Goal: Contribute content: Contribute content

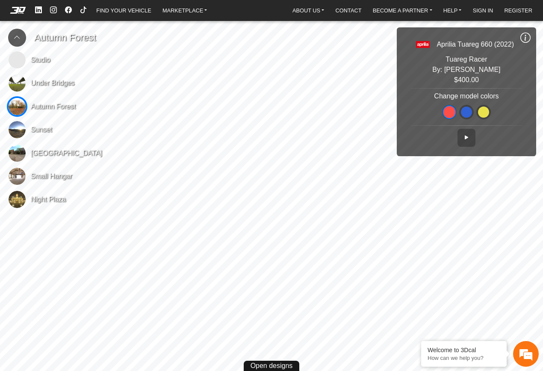
click at [21, 10] on em at bounding box center [18, 10] width 34 height 7
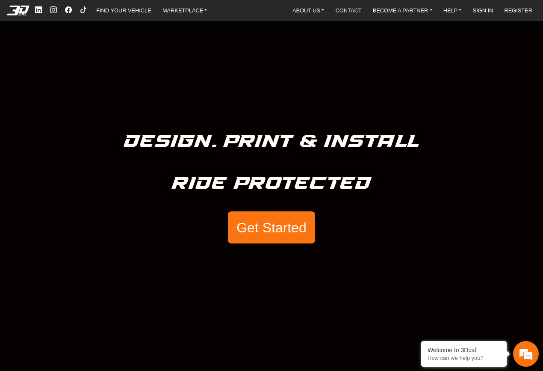
click at [237, 44] on div "Design. Print & Install Ride Protected Get Started" at bounding box center [271, 185] width 543 height 371
click at [167, 14] on link "MARKETPLACE" at bounding box center [185, 10] width 52 height 12
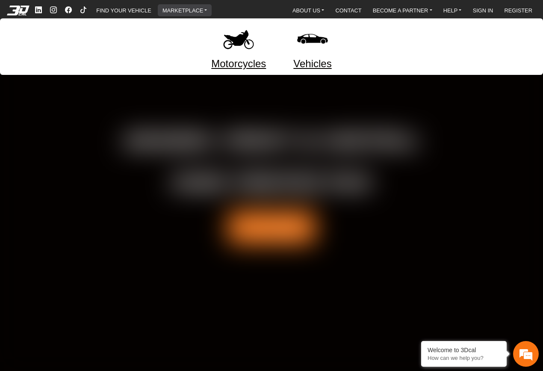
click at [245, 39] on img at bounding box center [239, 39] width 36 height 36
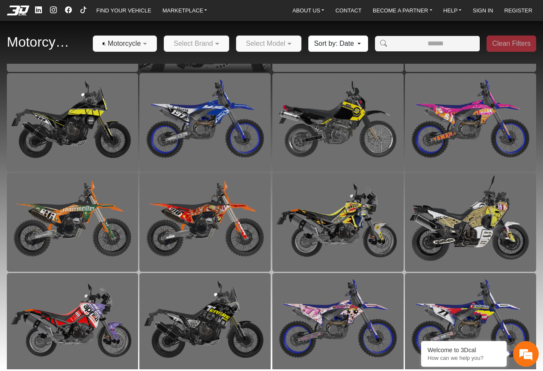
scroll to position [191, 0]
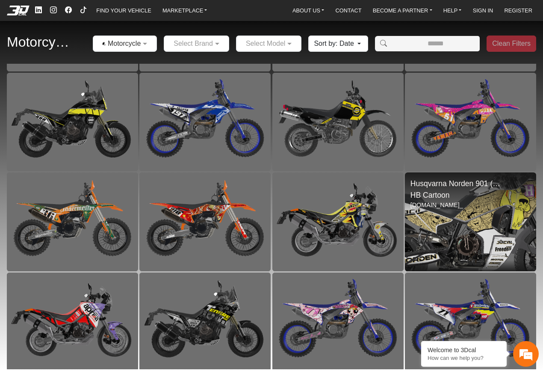
click at [450, 221] on img at bounding box center [470, 221] width 263 height 197
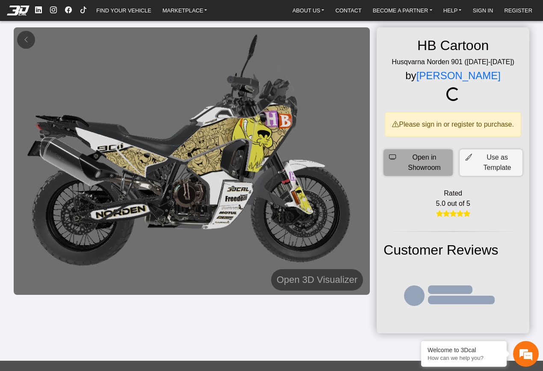
click at [432, 170] on span "Open in Showroom" at bounding box center [425, 162] width 46 height 21
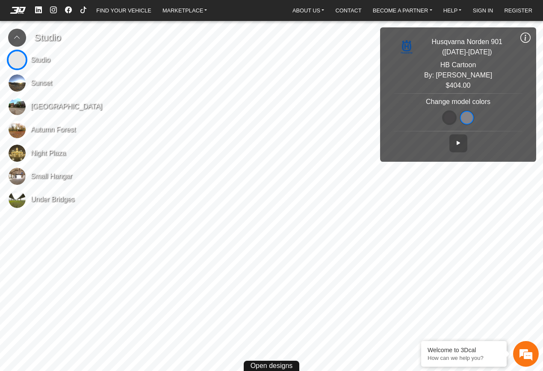
click at [18, 133] on img at bounding box center [17, 129] width 17 height 17
click at [169, 16] on link "MARKETPLACE" at bounding box center [185, 10] width 52 height 12
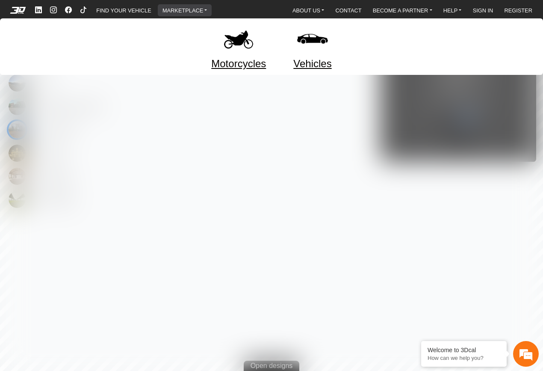
click at [240, 64] on link "Motorcycles" at bounding box center [238, 63] width 55 height 15
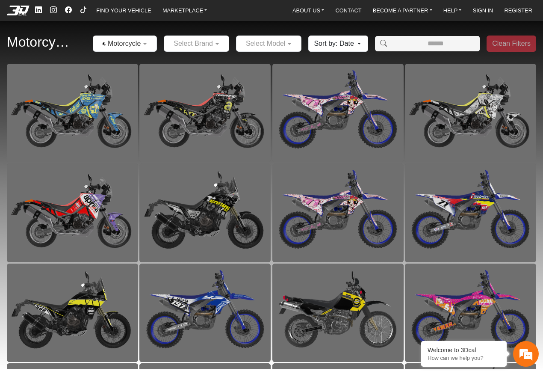
click at [281, 44] on div at bounding box center [269, 43] width 65 height 11
click at [221, 44] on span at bounding box center [218, 43] width 11 height 10
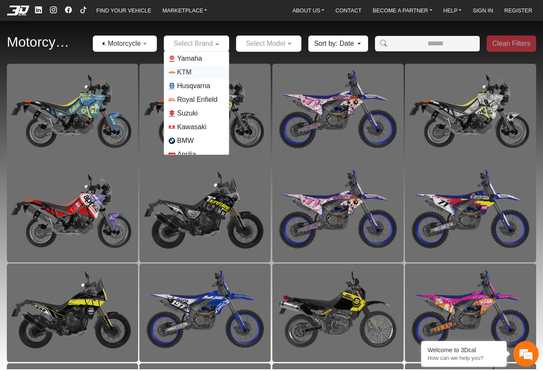
click at [193, 71] on span "KTM" at bounding box center [197, 72] width 56 height 7
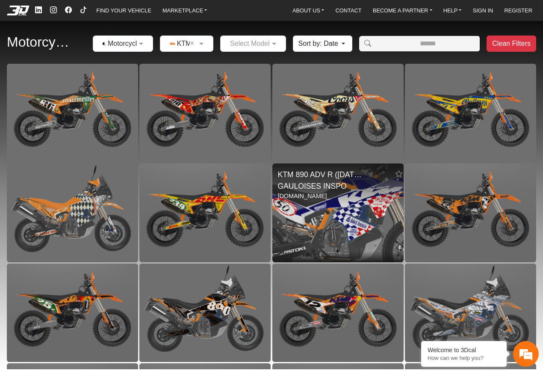
click at [344, 229] on img at bounding box center [338, 212] width 263 height 197
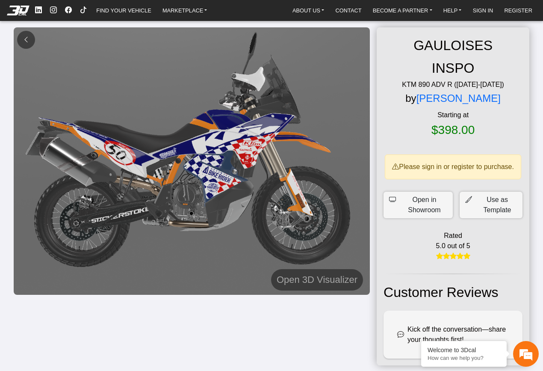
click at [30, 38] on button at bounding box center [26, 40] width 18 height 18
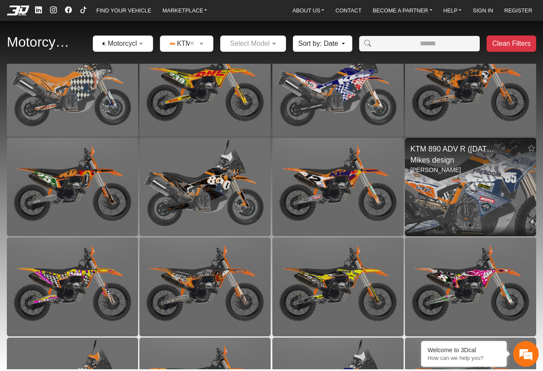
scroll to position [136, 0]
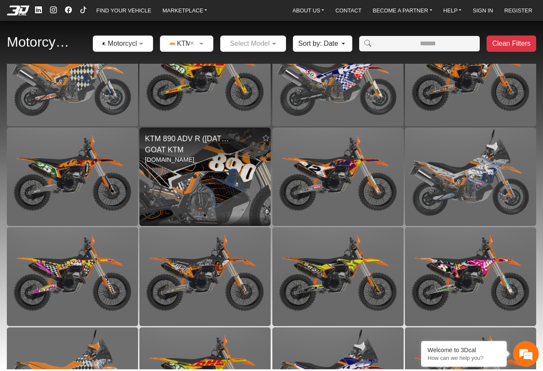
click at [224, 179] on img at bounding box center [205, 176] width 263 height 197
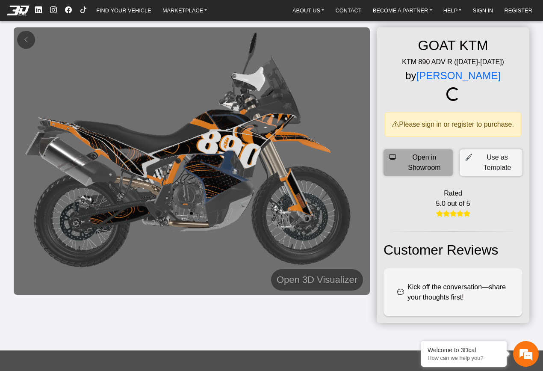
click at [420, 173] on span "Open in Showroom" at bounding box center [425, 162] width 46 height 21
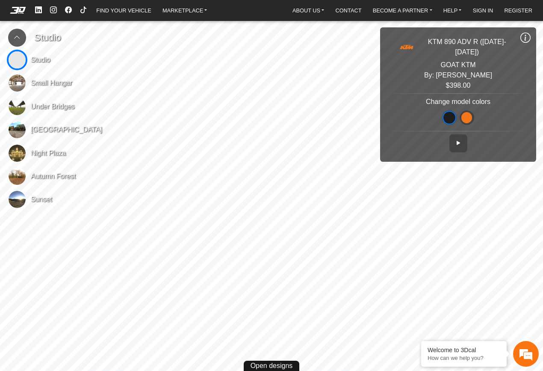
click at [14, 174] on img at bounding box center [17, 176] width 17 height 17
click at [19, 148] on img at bounding box center [17, 153] width 17 height 17
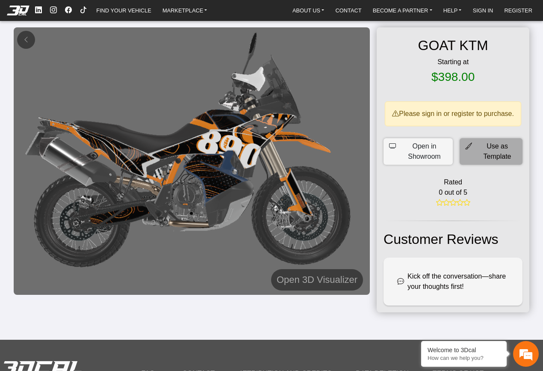
click at [468, 158] on icon at bounding box center [468, 151] width 7 height 21
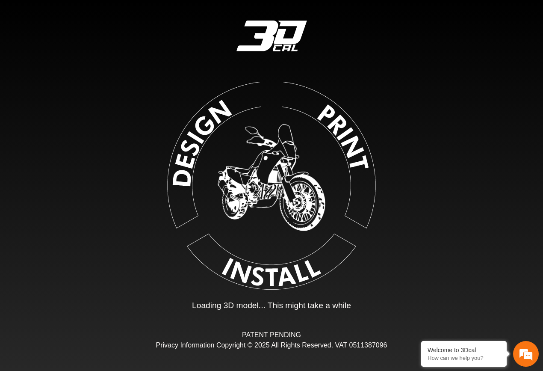
type input "*"
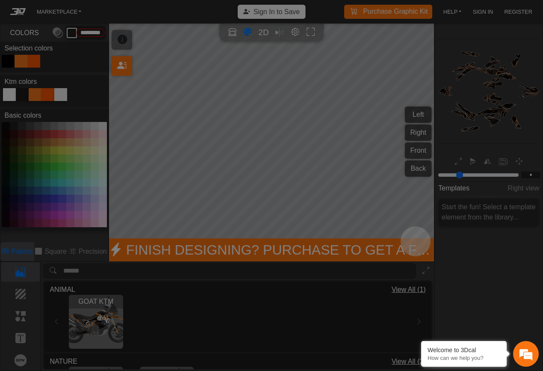
type input "*********"
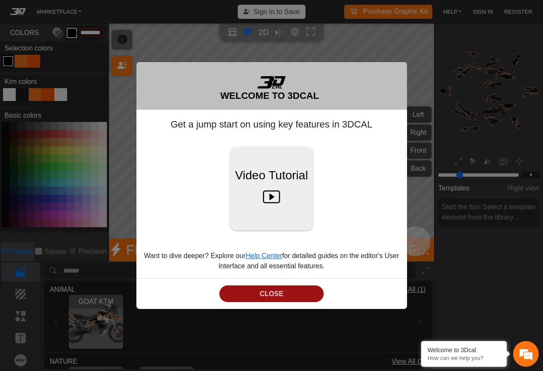
click at [256, 292] on button "CLOSE" at bounding box center [271, 293] width 104 height 17
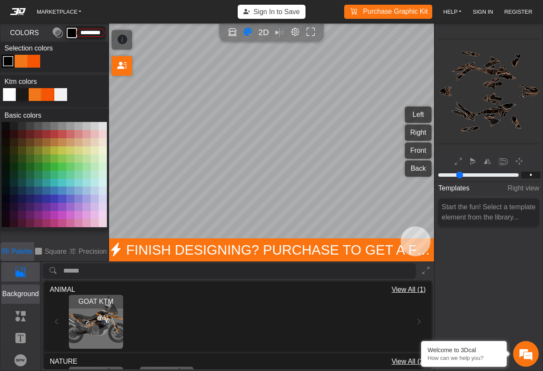
click at [22, 298] on p "Background" at bounding box center [21, 294] width 38 height 10
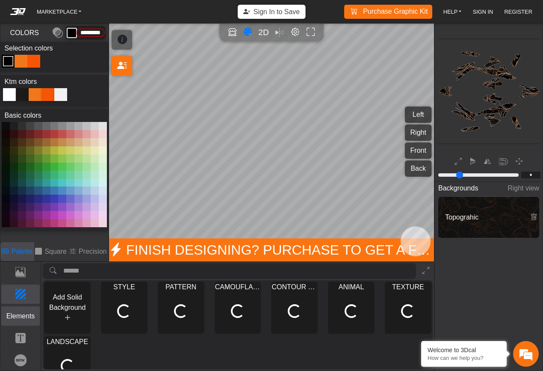
click at [27, 316] on p "Elements" at bounding box center [21, 316] width 38 height 10
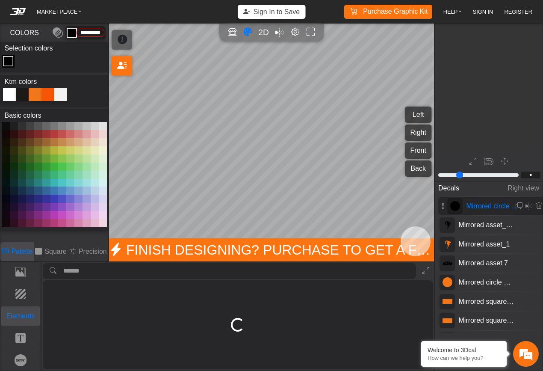
type input "*"
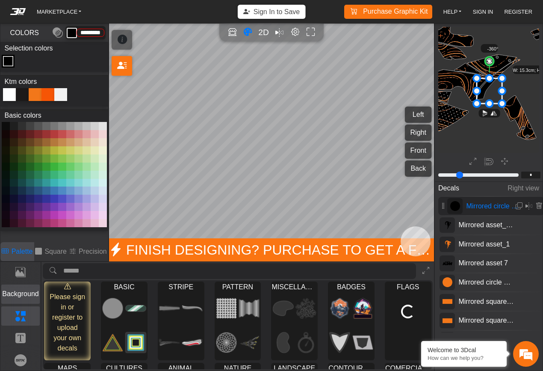
click at [25, 294] on p "Background" at bounding box center [21, 294] width 38 height 10
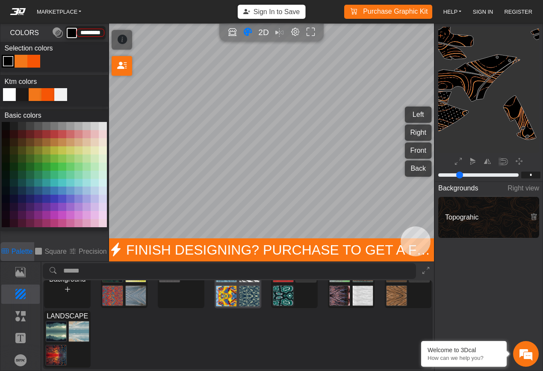
scroll to position [31, 0]
click at [30, 308] on button "Elements" at bounding box center [20, 315] width 39 height 19
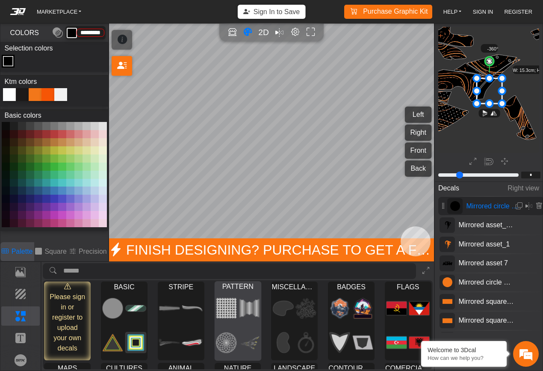
scroll to position [37, 0]
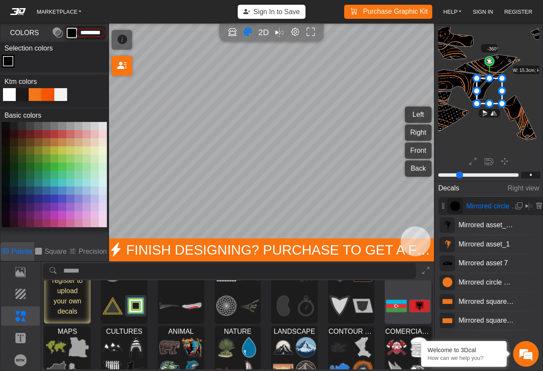
click at [410, 309] on img at bounding box center [420, 306] width 20 height 32
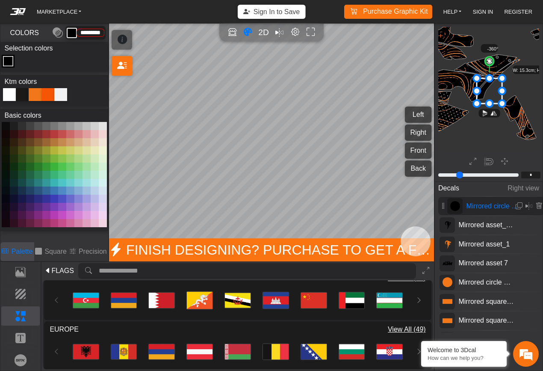
scroll to position [108, 0]
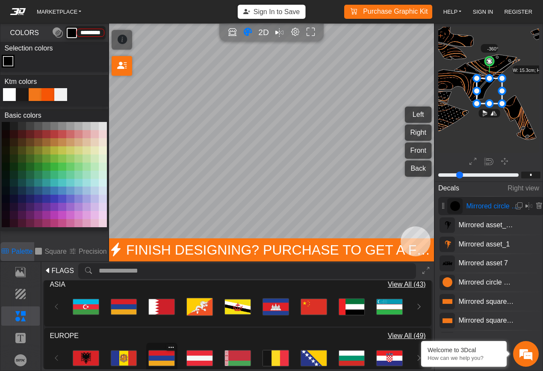
type input "**"
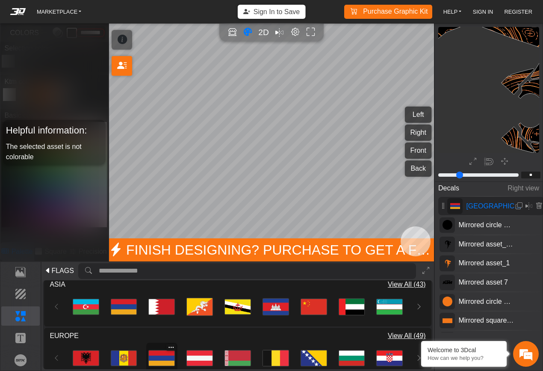
scroll to position [623, 613]
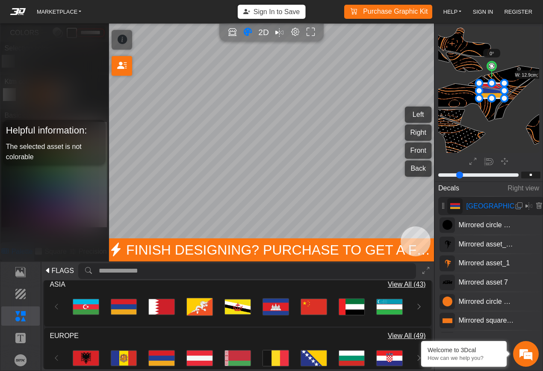
click at [494, 92] on icon at bounding box center [492, 90] width 25 height 15
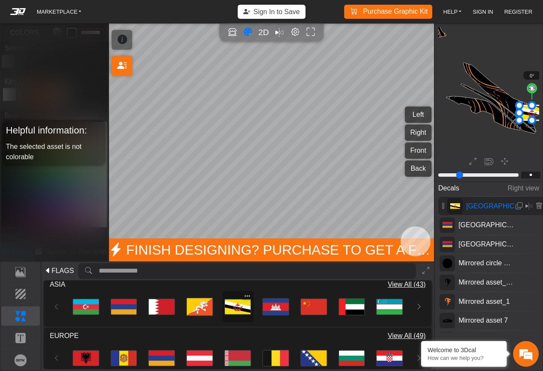
scroll to position [645, 503]
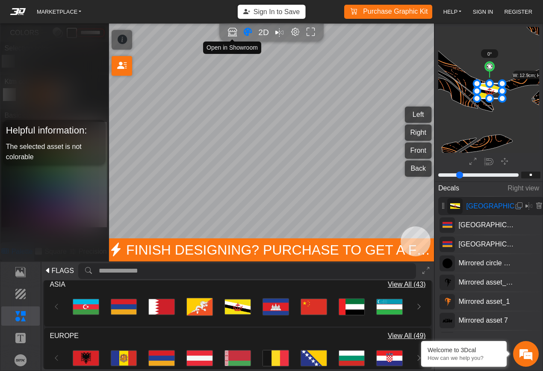
click at [231, 36] on icon "Open in Showroom" at bounding box center [232, 32] width 9 height 10
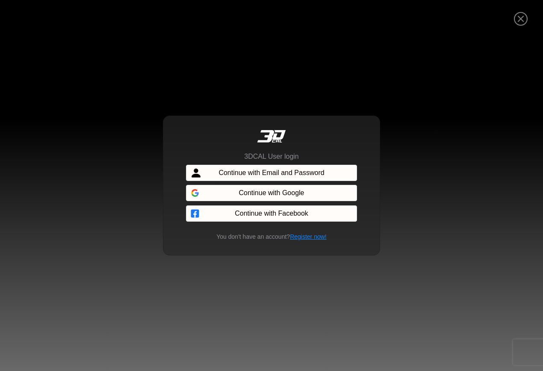
click at [251, 176] on span "Continue with Email and Password" at bounding box center [272, 173] width 106 height 10
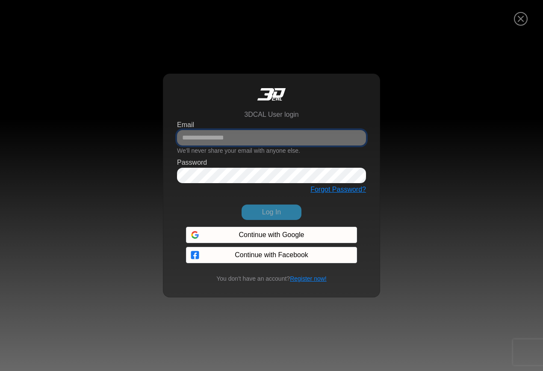
click at [216, 139] on input "Email" at bounding box center [271, 137] width 189 height 15
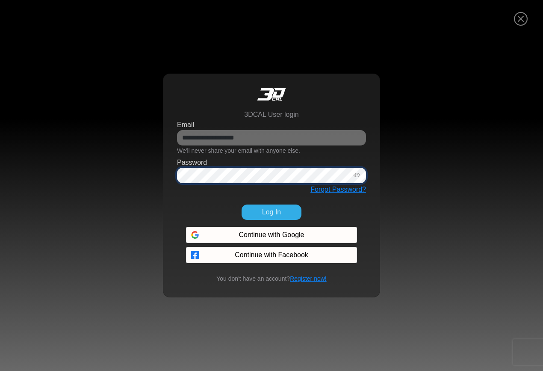
click at [242, 204] on button "Log In" at bounding box center [272, 211] width 60 height 15
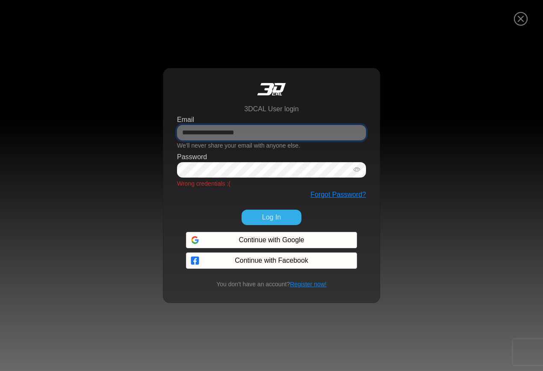
click at [246, 139] on input "**********" at bounding box center [271, 132] width 189 height 15
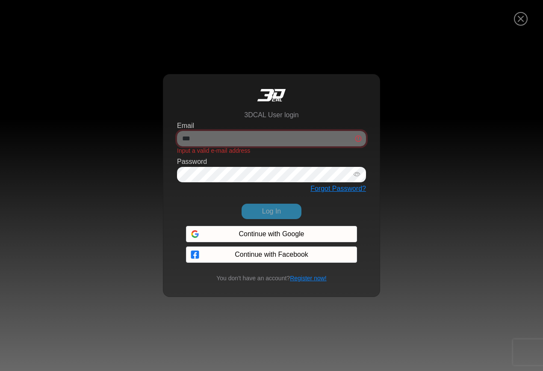
type input "**********"
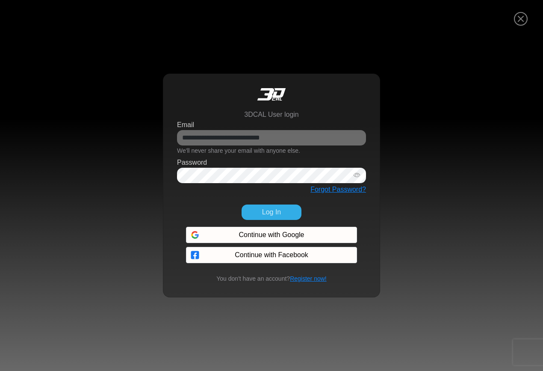
click at [258, 157] on div "Password" at bounding box center [271, 170] width 189 height 26
click at [265, 214] on button "Log In" at bounding box center [272, 211] width 60 height 15
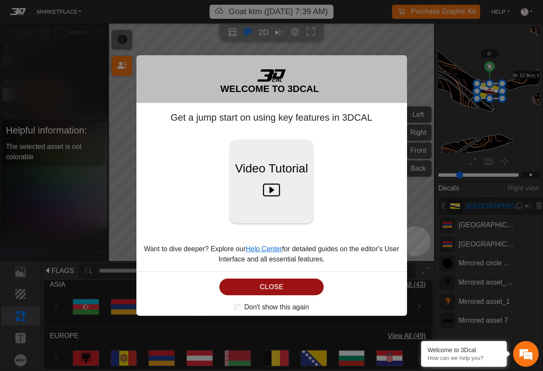
click at [304, 285] on button "CLOSE" at bounding box center [271, 286] width 104 height 17
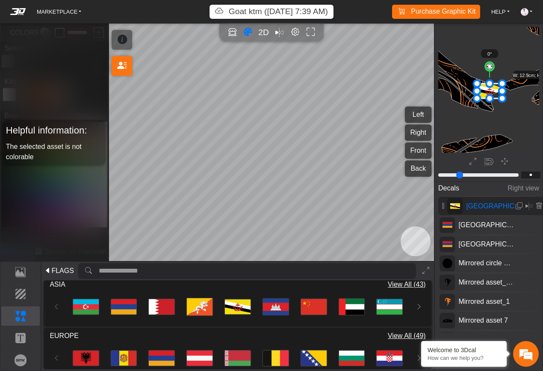
click at [229, 33] on icon "Open in Showroom" at bounding box center [232, 32] width 9 height 10
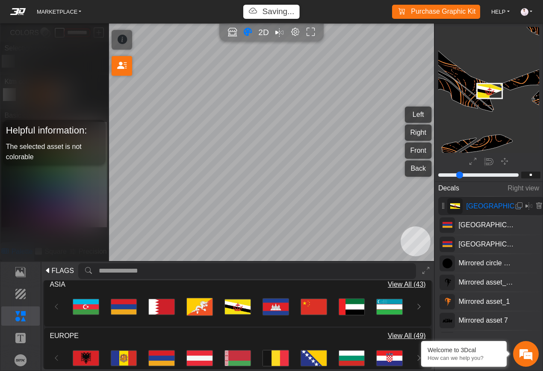
click at [230, 34] on icon "Open in Showroom" at bounding box center [232, 32] width 9 height 10
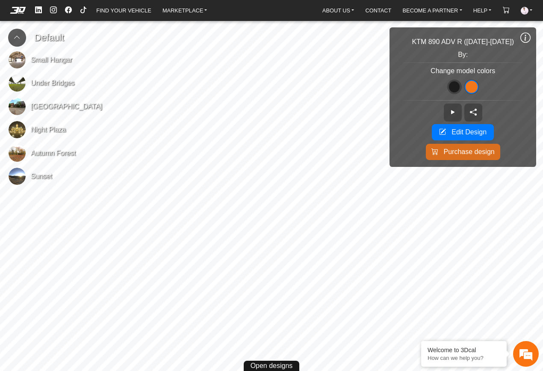
click at [14, 132] on img at bounding box center [17, 129] width 17 height 17
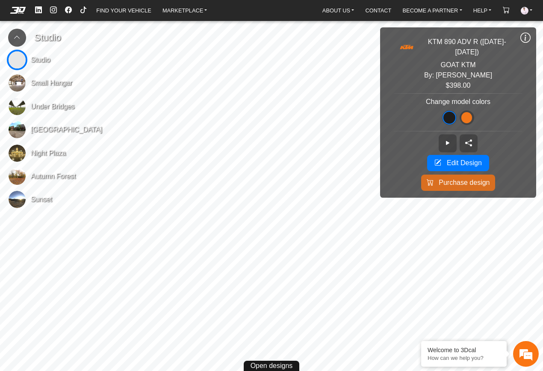
click at [18, 101] on img at bounding box center [17, 106] width 17 height 17
click at [9, 86] on img at bounding box center [17, 82] width 17 height 17
click at [449, 158] on span "Edit Design" at bounding box center [464, 163] width 35 height 10
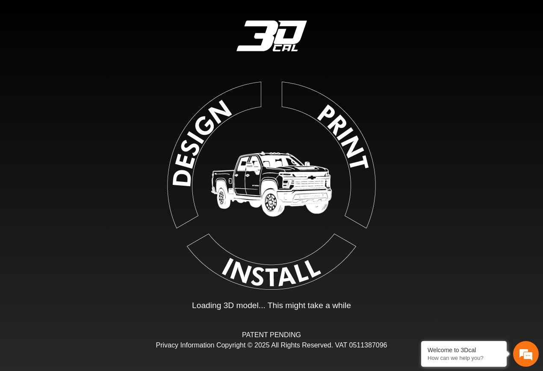
type input "*"
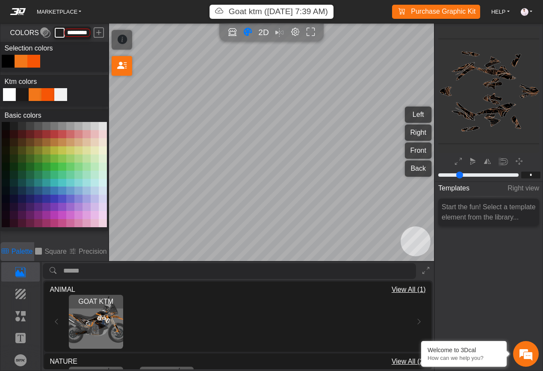
type input "*********"
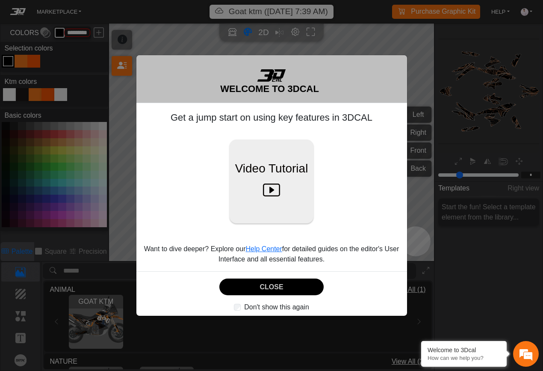
click at [267, 297] on div "CLOSE" at bounding box center [271, 286] width 271 height 31
click at [262, 287] on button "CLOSE" at bounding box center [271, 286] width 104 height 17
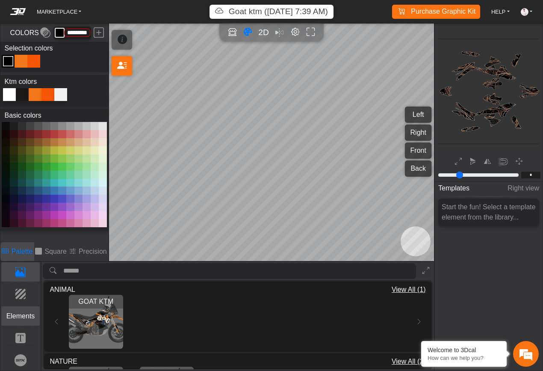
click at [25, 311] on p "Elements" at bounding box center [21, 316] width 38 height 10
type input "*"
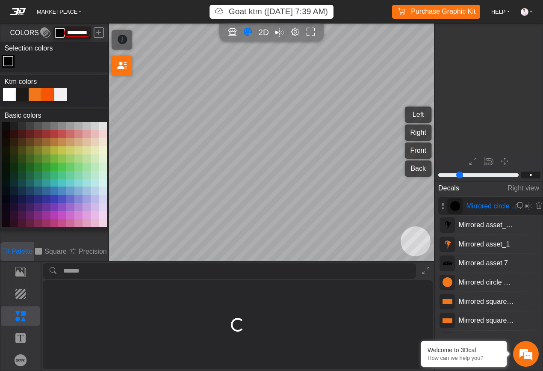
scroll to position [533, 528]
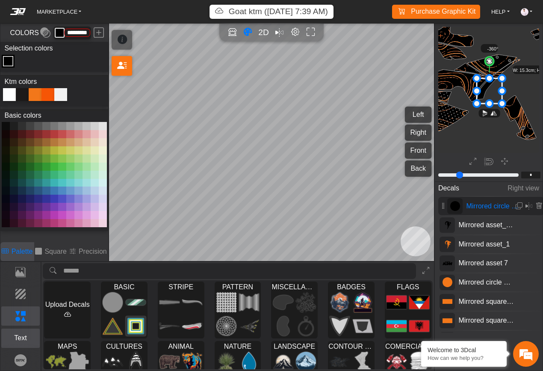
click at [21, 339] on p "Text" at bounding box center [21, 338] width 38 height 10
type input "*"
type input "*********"
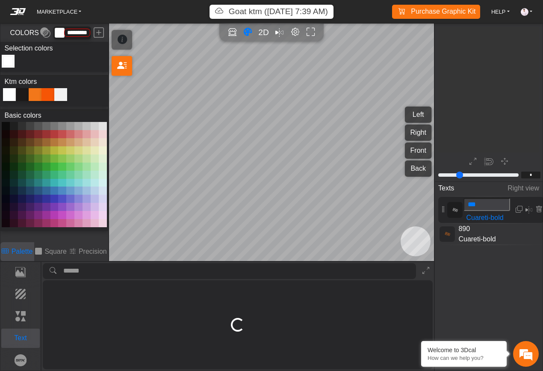
scroll to position [151, 148]
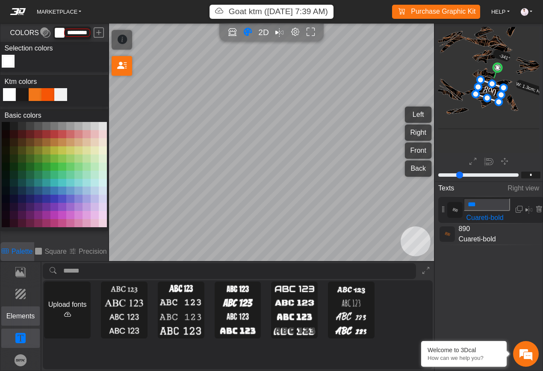
click at [24, 320] on p "Elements" at bounding box center [21, 316] width 38 height 10
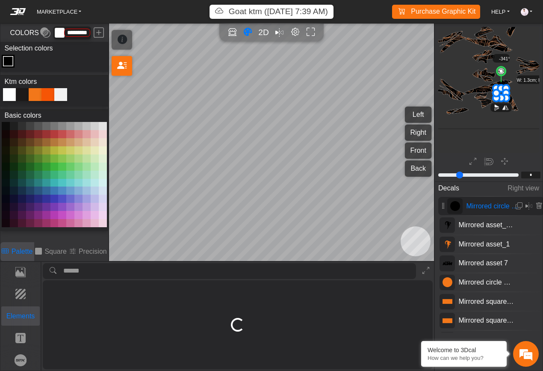
type input "*"
type input "*********"
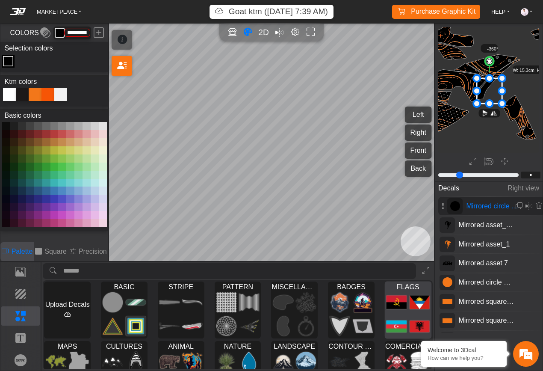
click at [405, 303] on img at bounding box center [397, 302] width 20 height 21
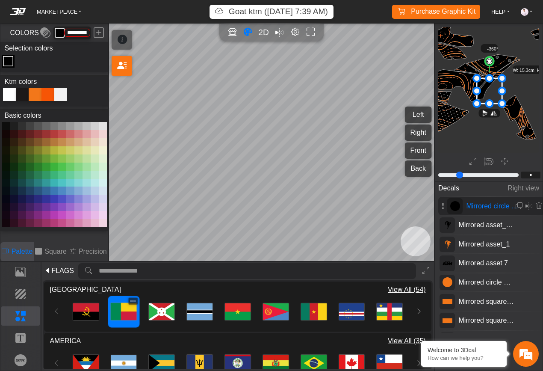
type input "**"
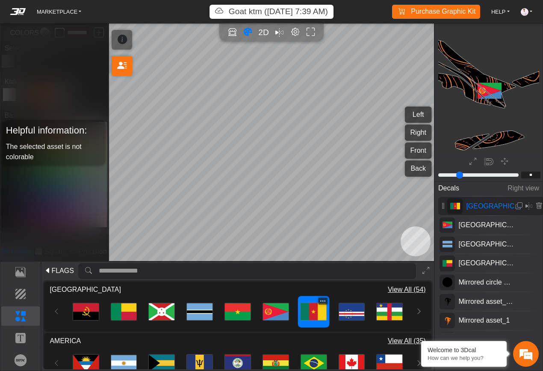
scroll to position [592, 610]
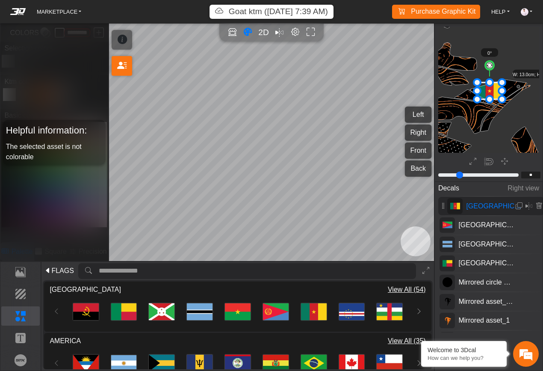
click at [247, 12] on p "Goat ktm ([DATE] 7:39 AM)" at bounding box center [278, 12] width 99 height 12
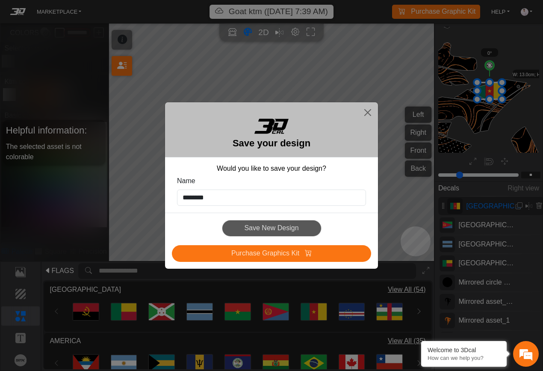
click at [271, 227] on div "Save New Design" at bounding box center [271, 228] width 199 height 17
click at [264, 225] on div "Save New Design" at bounding box center [271, 228] width 199 height 17
click at [252, 199] on input "********" at bounding box center [271, 197] width 189 height 16
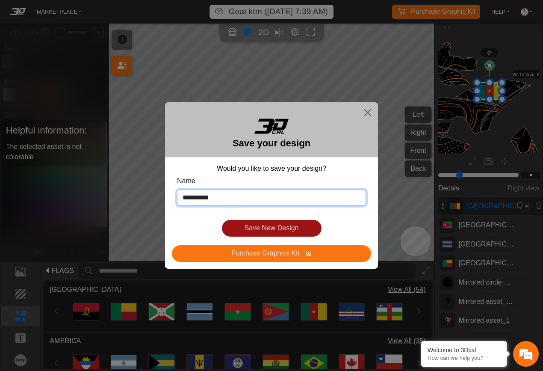
type input "**********"
click at [273, 232] on button "Save New Design" at bounding box center [272, 228] width 100 height 17
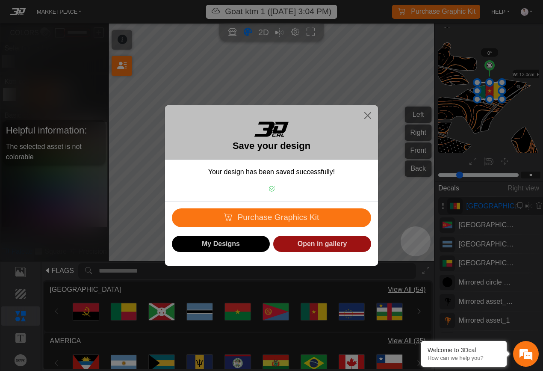
click at [337, 247] on link "Open in gallery" at bounding box center [322, 244] width 98 height 17
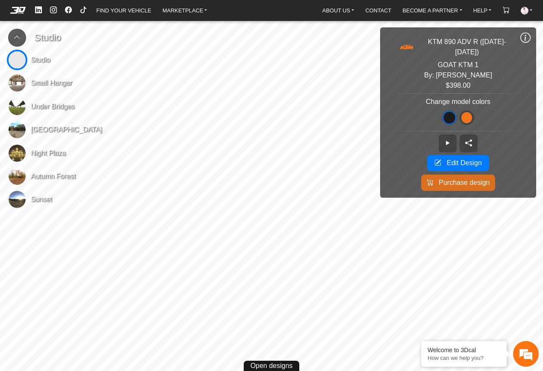
click at [17, 107] on img at bounding box center [17, 106] width 17 height 17
click at [13, 13] on em at bounding box center [18, 10] width 34 height 7
